Goal: Register for event/course

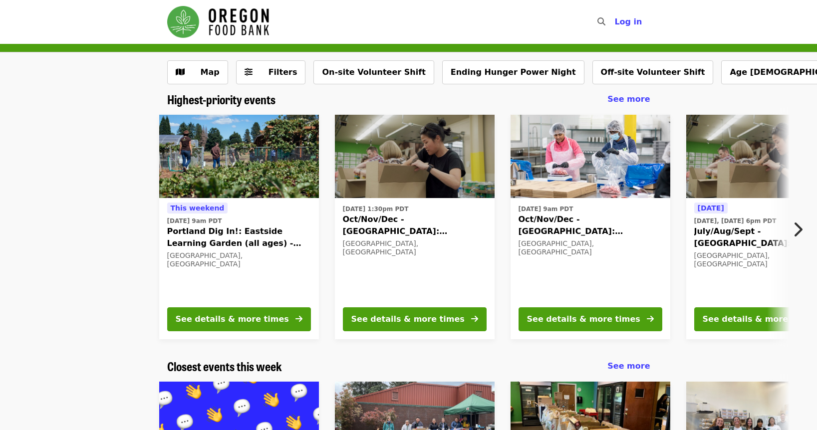
click at [626, 238] on div "[DATE] 9am PDT Oct/Nov/Dec - [GEOGRAPHIC_DATA]: Repack/Sort (age [DEMOGRAPHIC_D…" at bounding box center [590, 250] width 144 height 97
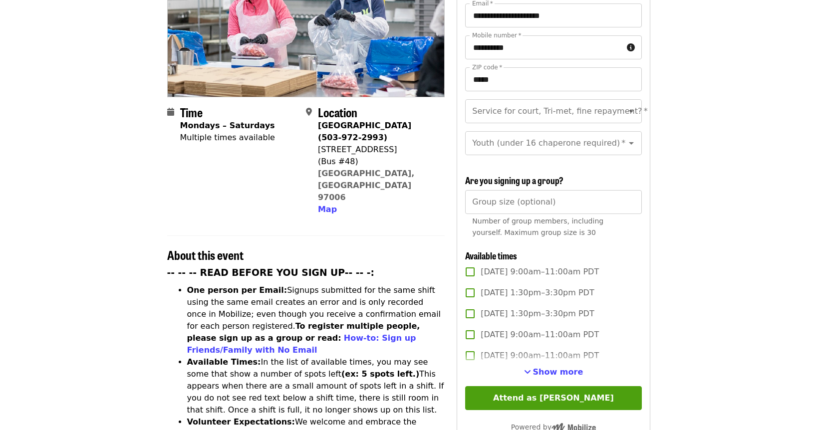
scroll to position [161, 0]
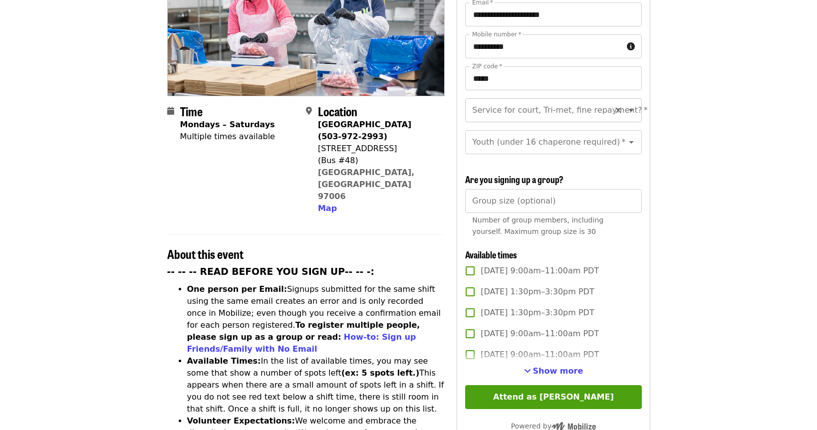
click at [594, 101] on input "Service for court, Tri-met, fine repayment?   *" at bounding box center [541, 110] width 136 height 19
click at [750, 134] on article "Oct/Nov/Dec - Beaverton: Repack/Sort (age 10+) Highest Priority Volunteer Shift…" at bounding box center [408, 412] width 817 height 1058
click at [552, 101] on input "Service for court, Tri-met, fine repayment?   *" at bounding box center [541, 110] width 136 height 19
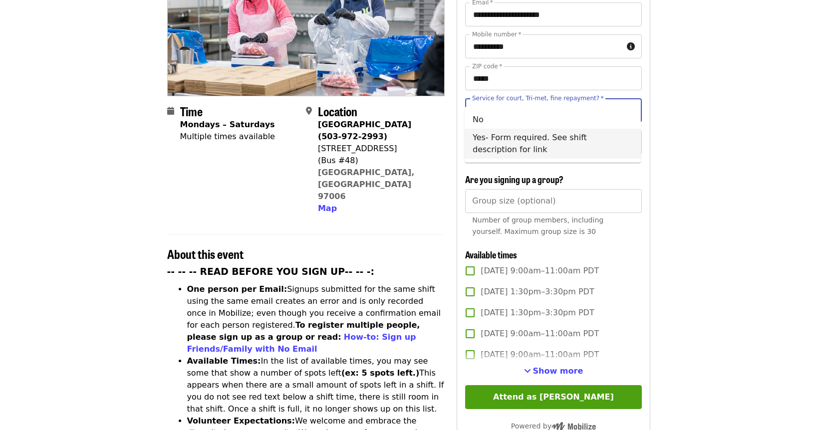
click at [535, 148] on li "Yes- Form required. See shift description for link" at bounding box center [552, 144] width 176 height 30
type input "**********"
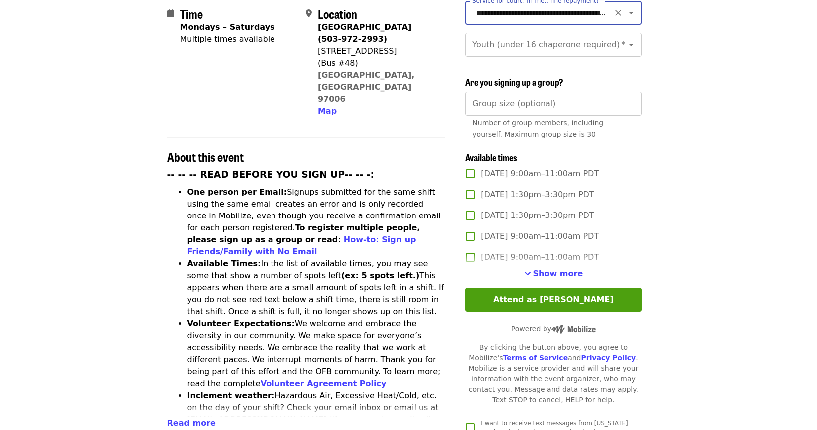
scroll to position [253, 0]
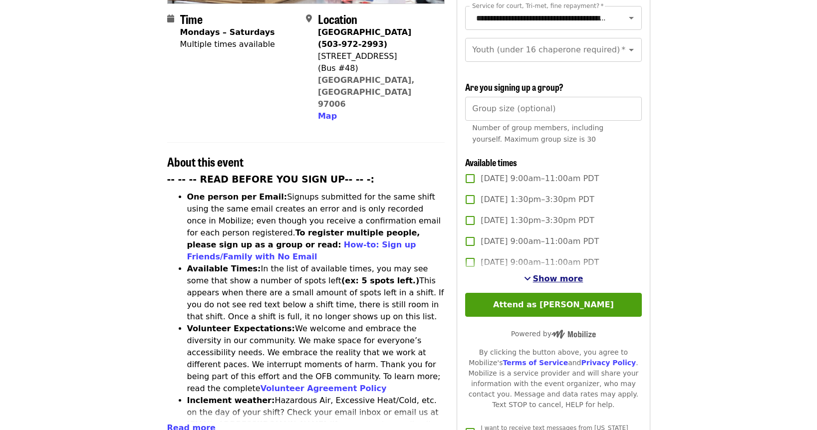
click at [555, 274] on span "Show more" at bounding box center [558, 278] width 50 height 9
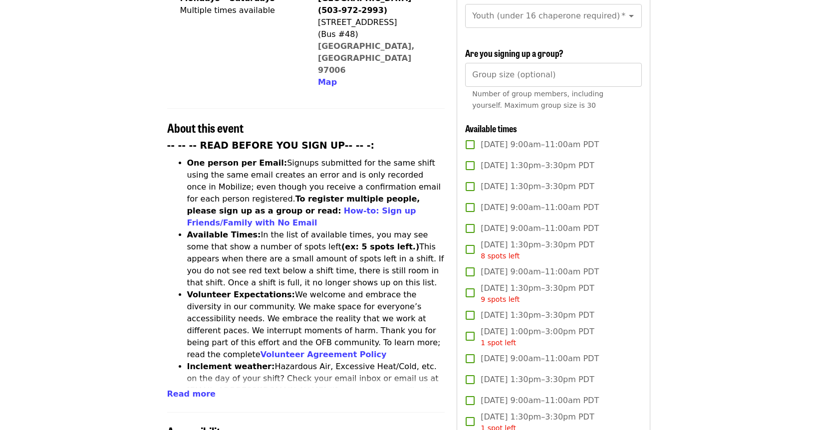
scroll to position [70, 0]
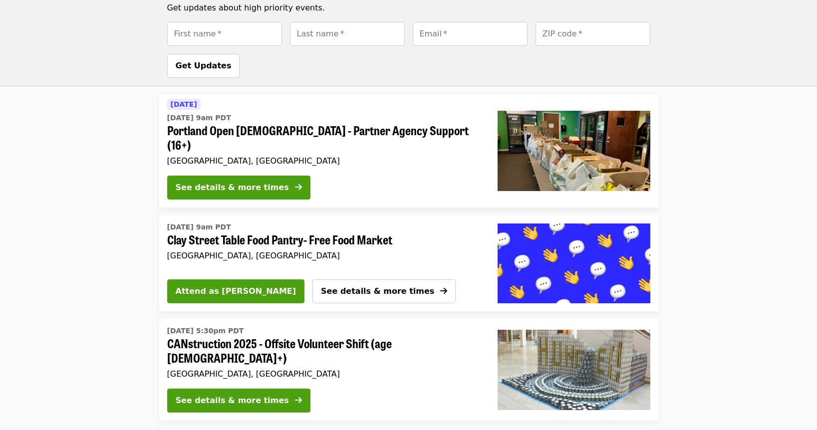
scroll to position [796, 0]
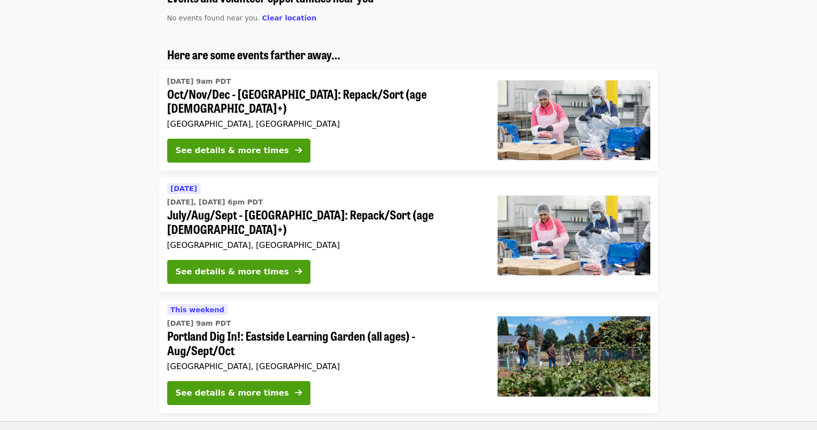
scroll to position [109, 0]
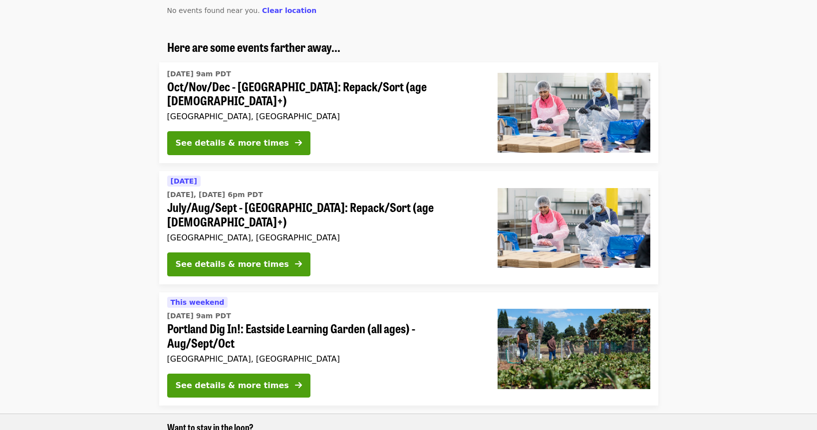
click at [394, 213] on div "[DATE] [DATE], [DATE] 6pm PDT July/Aug/Sept - [GEOGRAPHIC_DATA]: Repack/Sort (a…" at bounding box center [324, 209] width 314 height 69
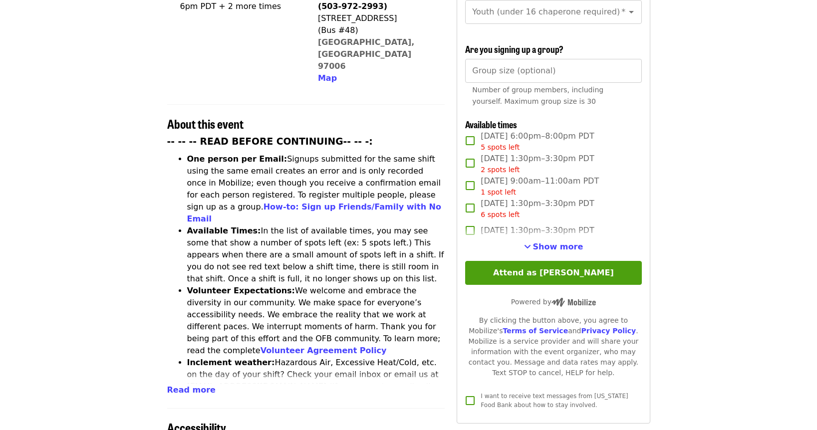
scroll to position [292, 0]
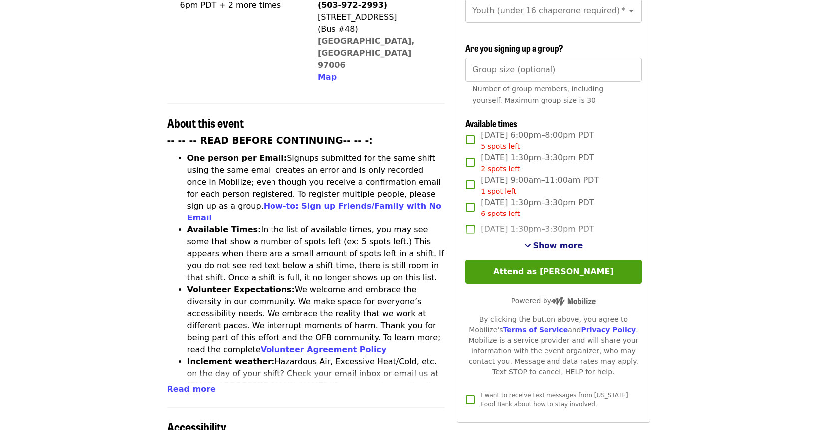
click at [570, 241] on span "Show more" at bounding box center [558, 245] width 50 height 9
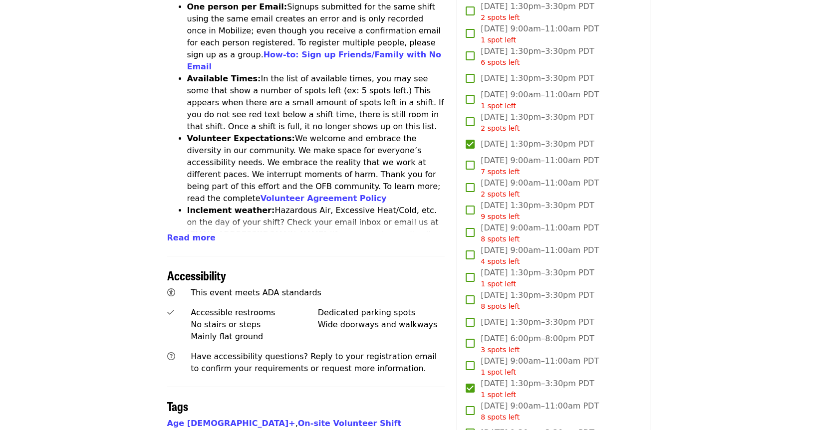
scroll to position [447, 0]
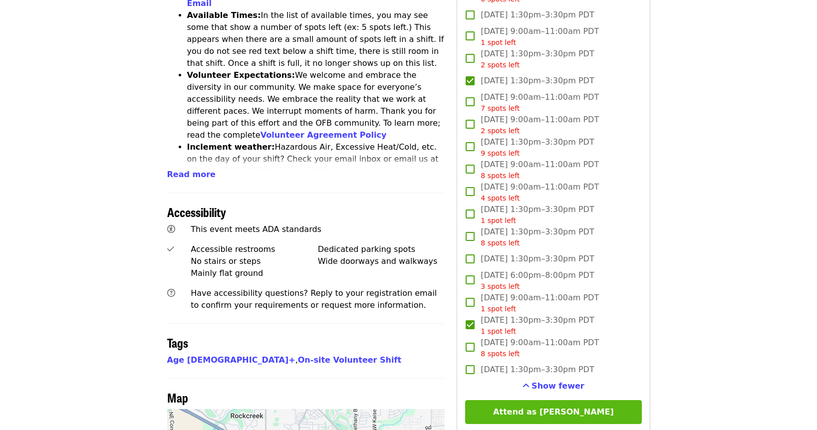
click at [536, 400] on button "Attend as [PERSON_NAME]" at bounding box center [553, 412] width 176 height 24
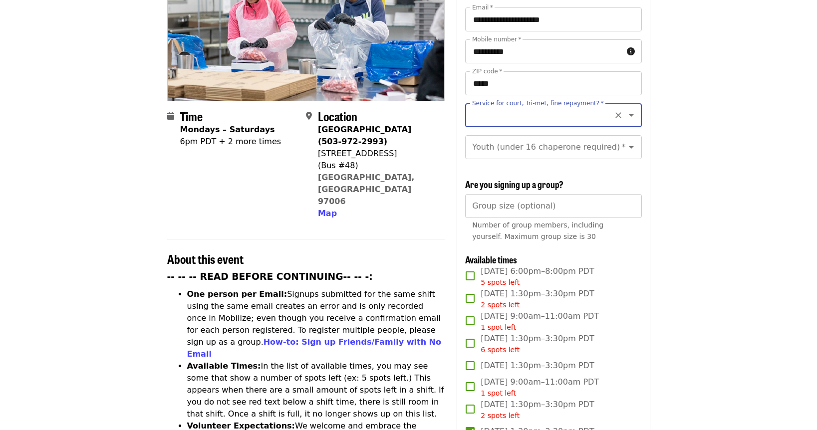
scroll to position [46, 0]
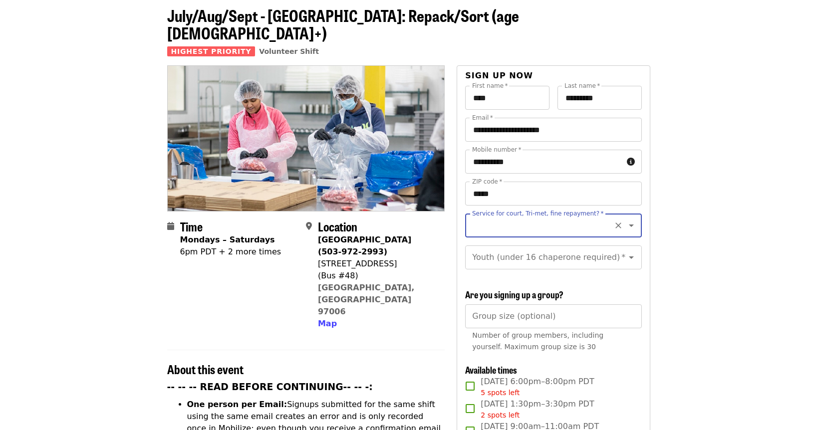
click at [569, 216] on input "Service for court, Tri-met, fine repayment?   *" at bounding box center [541, 225] width 136 height 19
click at [629, 220] on icon "Close" at bounding box center [631, 226] width 12 height 12
click at [617, 221] on icon "Clear" at bounding box center [618, 226] width 10 height 10
click at [545, 220] on div "Service for court, Tri-met, fine repayment?   * Service for court, Tri-met, fin…" at bounding box center [553, 226] width 176 height 24
click at [546, 216] on input "Service for court, Tri-met, fine repayment?   *" at bounding box center [541, 225] width 136 height 19
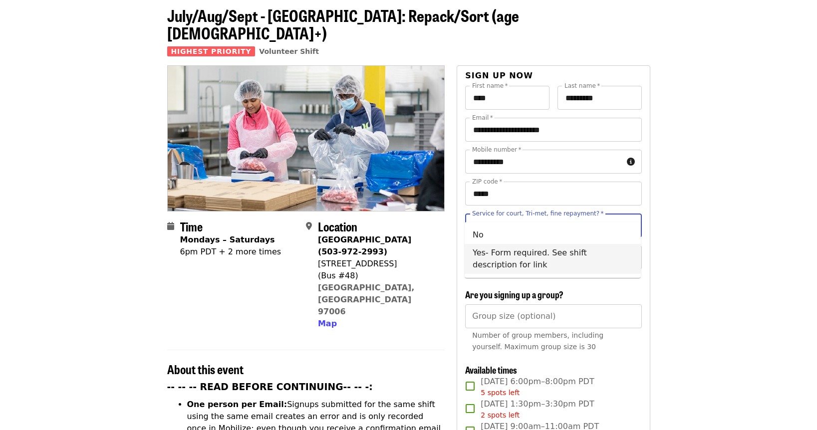
click at [542, 264] on li "Yes- Form required. See shift description for link" at bounding box center [552, 259] width 176 height 30
type input "**********"
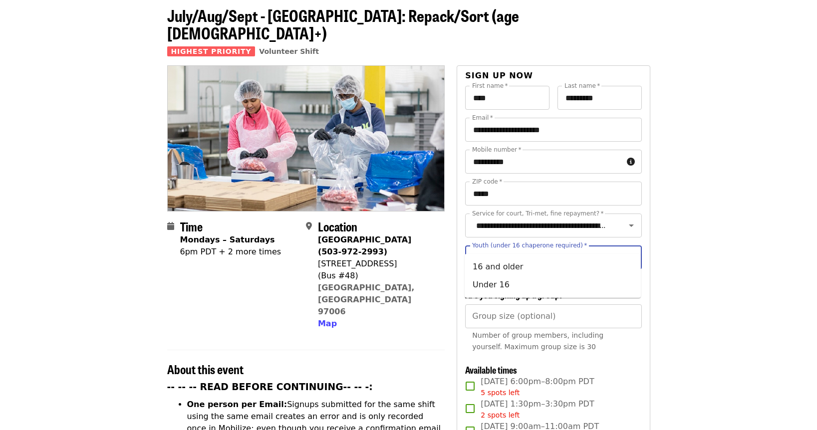
click at [594, 248] on input "Youth (under 16 chaperone required)   *" at bounding box center [541, 257] width 136 height 19
click at [578, 268] on li "16 and older" at bounding box center [552, 267] width 176 height 18
type input "**********"
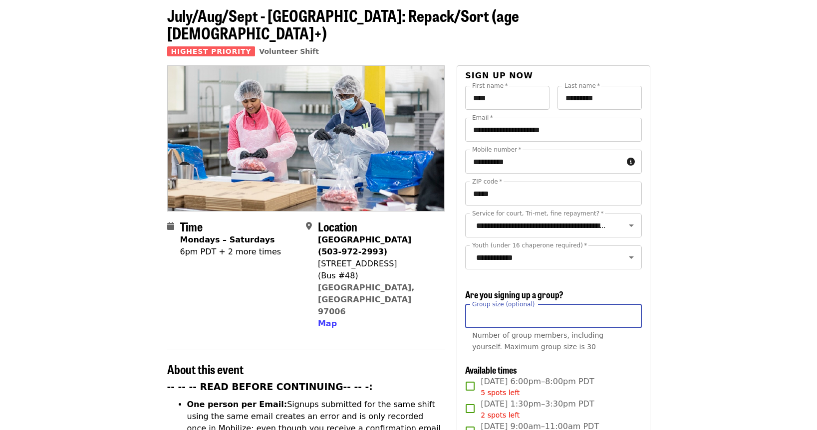
click at [580, 304] on input "Group size (optional)" at bounding box center [553, 316] width 176 height 24
type input "*"
click at [630, 304] on input "*" at bounding box center [553, 316] width 176 height 24
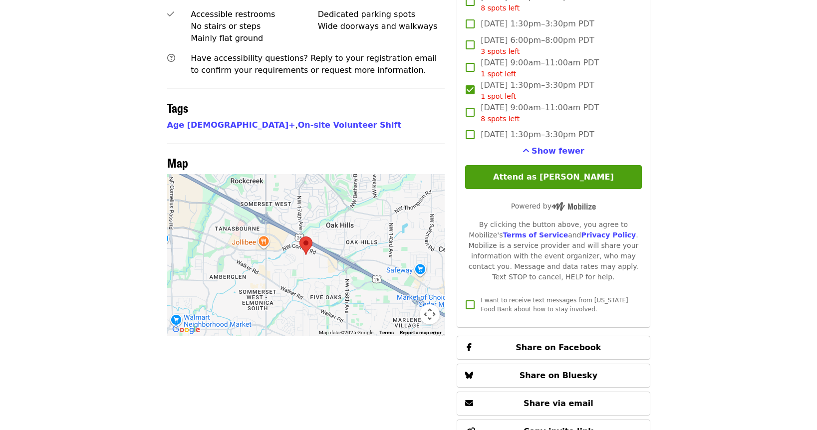
scroll to position [659, 0]
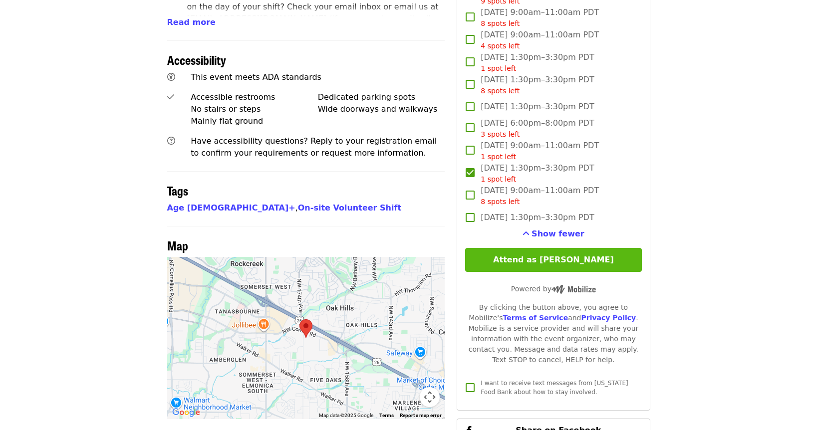
click at [589, 248] on button "Attend as [PERSON_NAME]" at bounding box center [553, 260] width 176 height 24
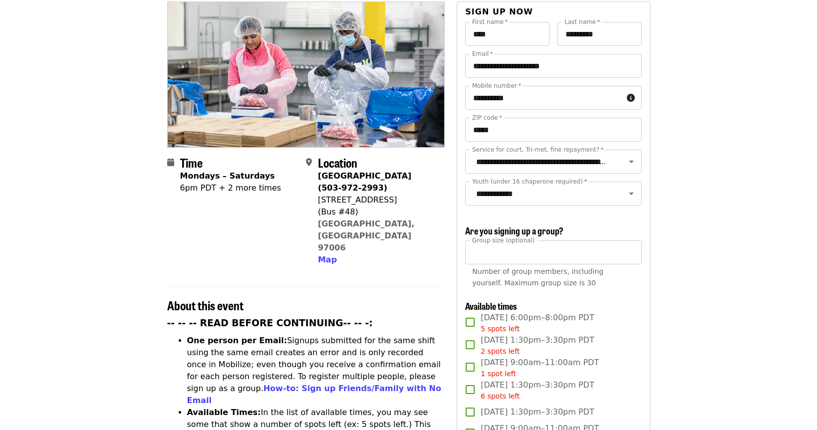
scroll to position [0, 0]
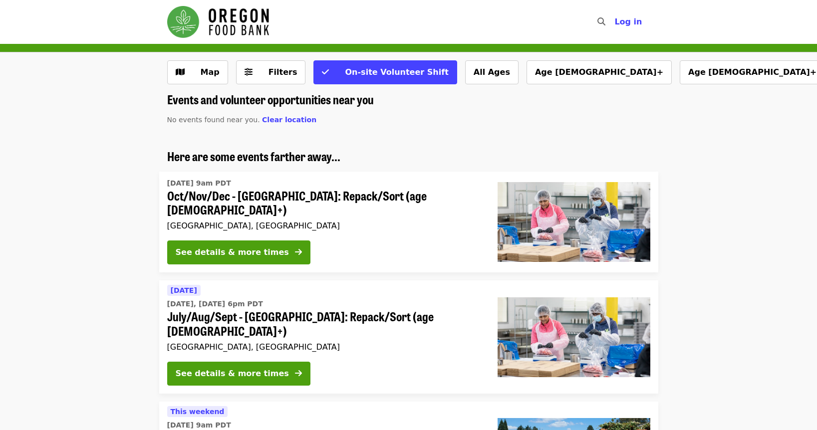
click at [231, 20] on img "Main navigation" at bounding box center [218, 22] width 102 height 32
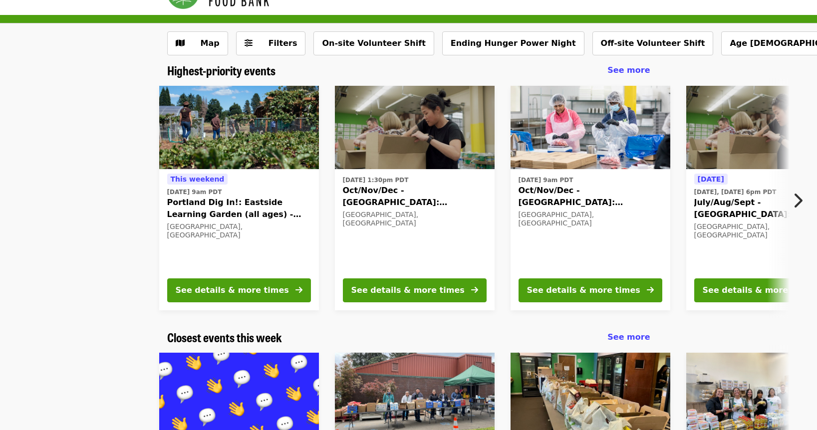
scroll to position [29, 0]
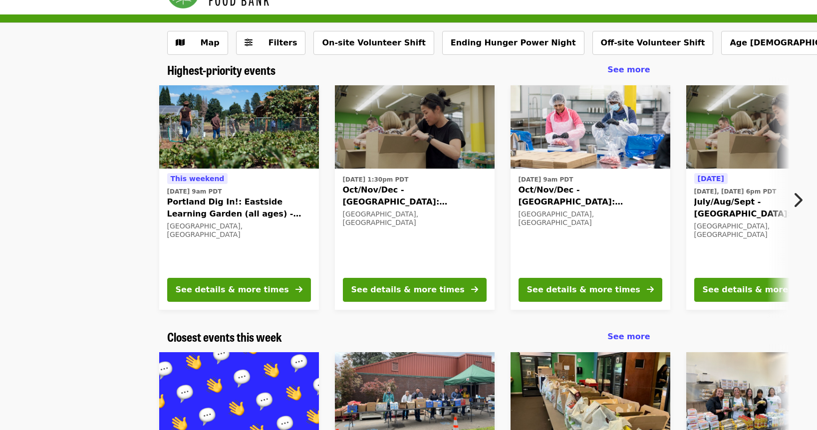
click at [799, 199] on icon "chevron-right icon" at bounding box center [797, 200] width 10 height 19
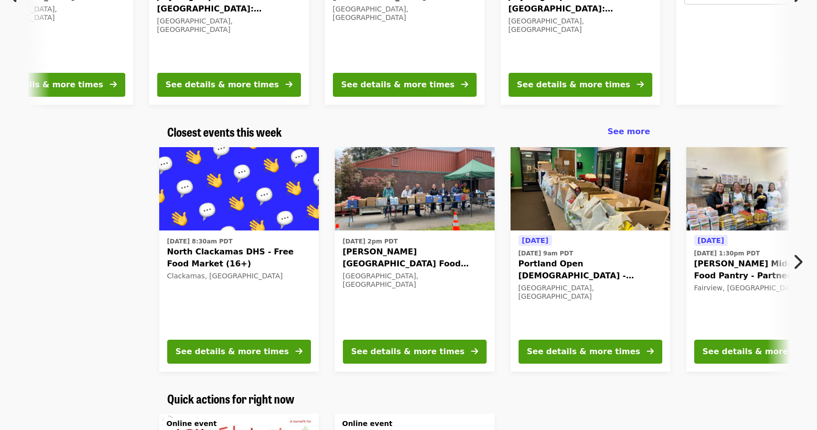
scroll to position [325, 0]
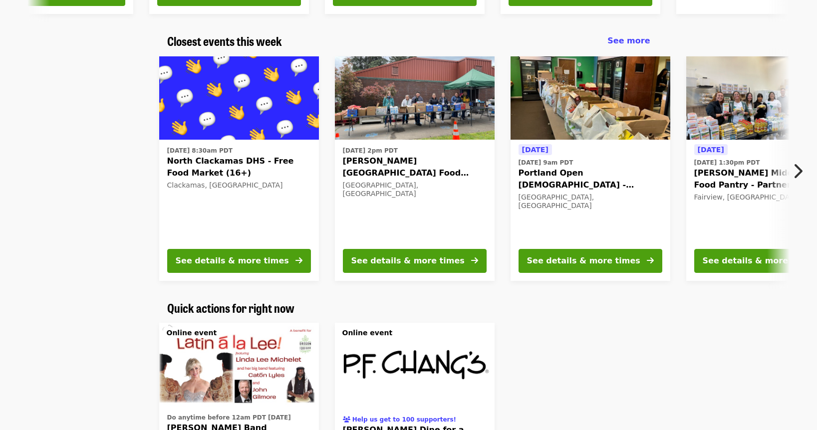
click at [798, 165] on icon "chevron-right icon" at bounding box center [797, 171] width 10 height 19
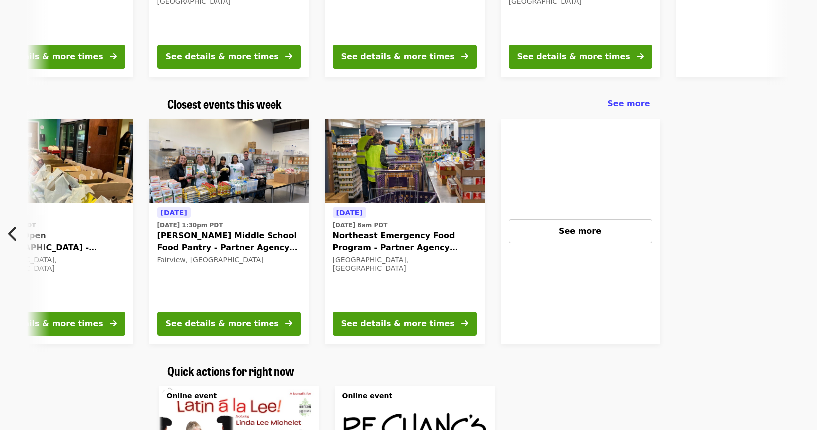
scroll to position [250, 0]
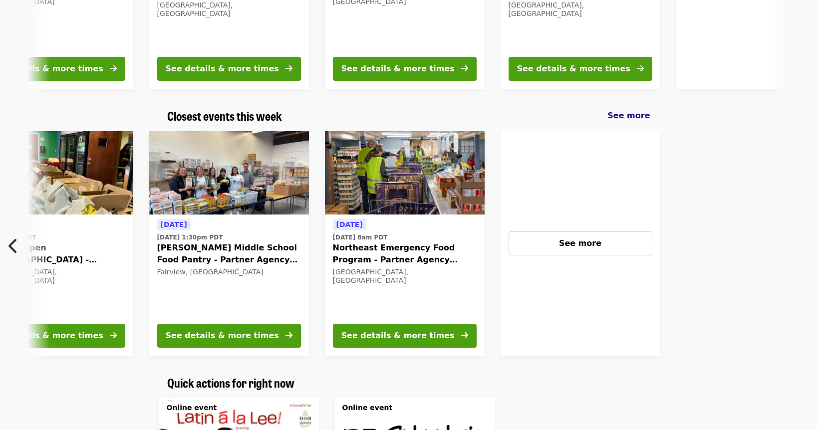
click at [633, 117] on span "See more" at bounding box center [628, 115] width 42 height 9
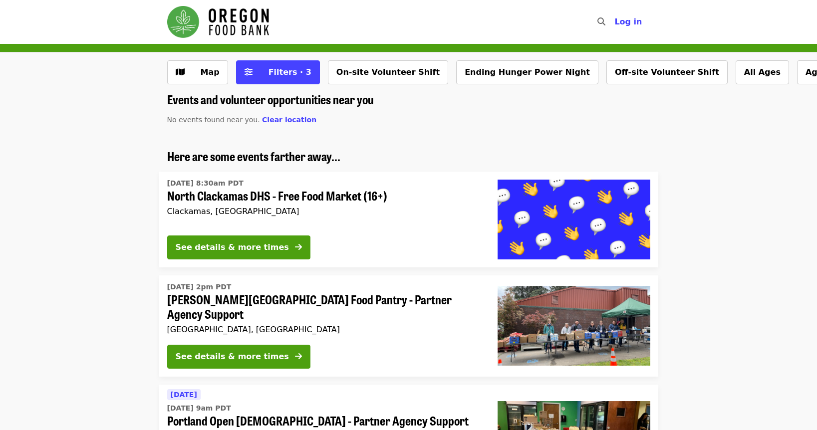
click at [255, 25] on img "Main navigation" at bounding box center [218, 22] width 102 height 32
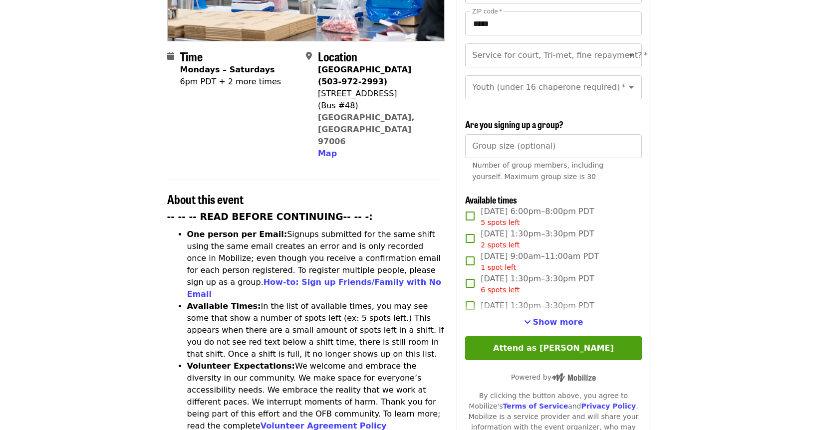
scroll to position [221, 0]
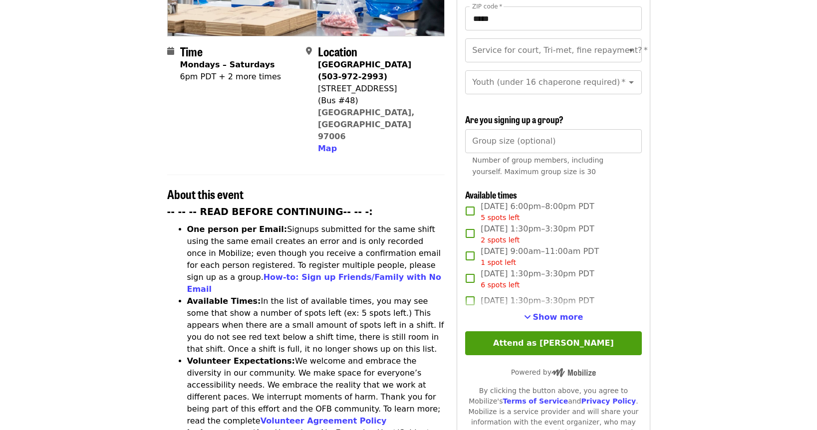
click at [555, 312] on span "Show more" at bounding box center [558, 316] width 50 height 9
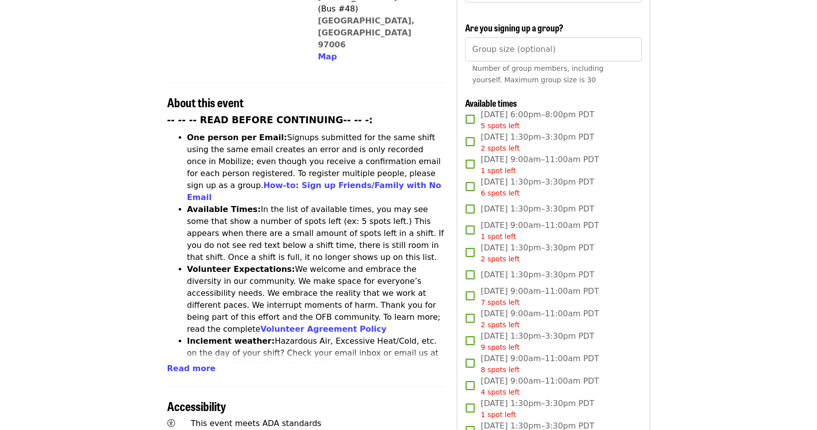
scroll to position [320, 0]
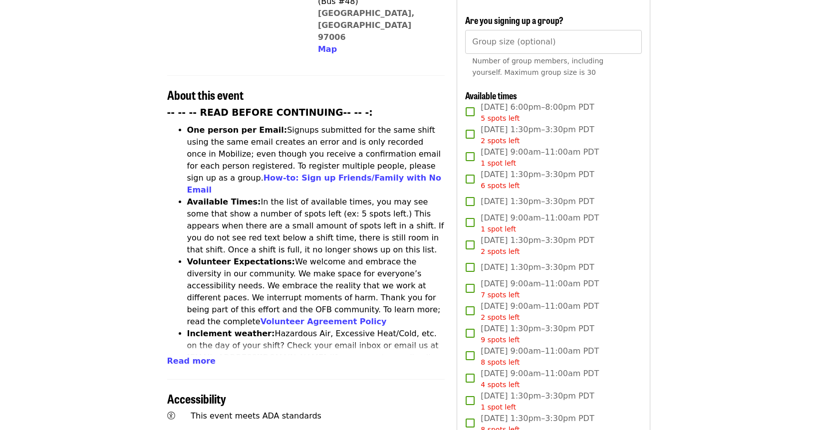
click at [187, 356] on span "Read more" at bounding box center [191, 360] width 48 height 9
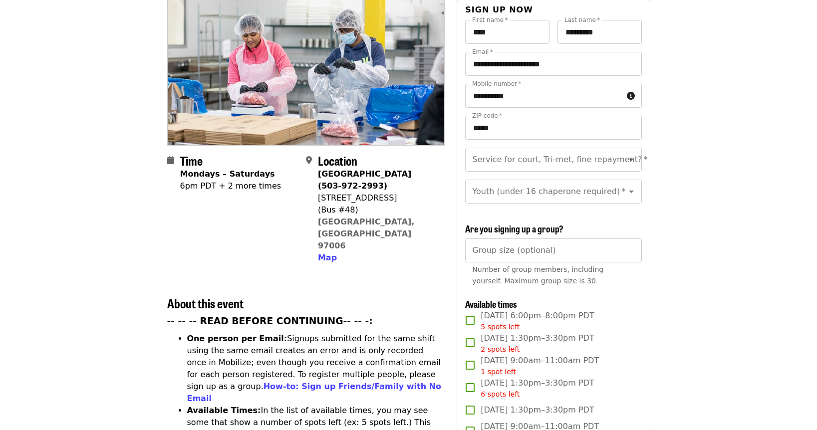
scroll to position [0, 0]
